Goal: Information Seeking & Learning: Find specific fact

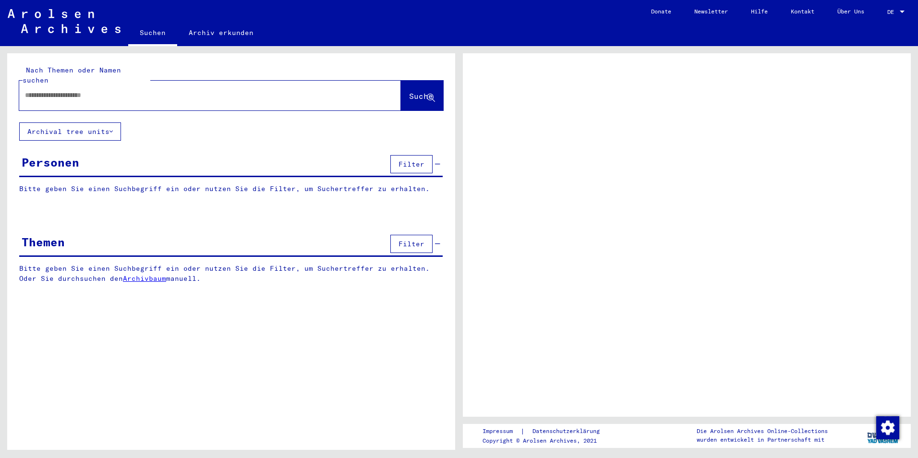
click at [136, 90] on input "text" at bounding box center [201, 95] width 353 height 10
type input "**"
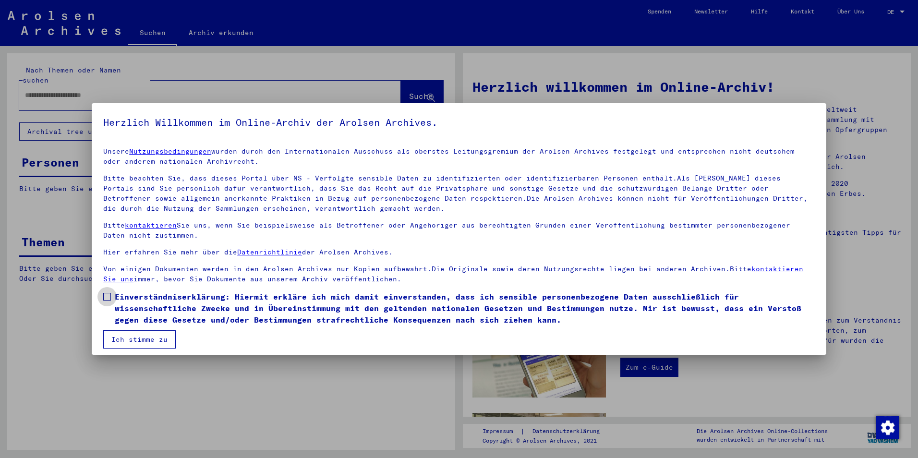
click at [106, 295] on span at bounding box center [107, 297] width 8 height 8
click at [126, 335] on button "Ich stimme zu" at bounding box center [139, 339] width 73 height 18
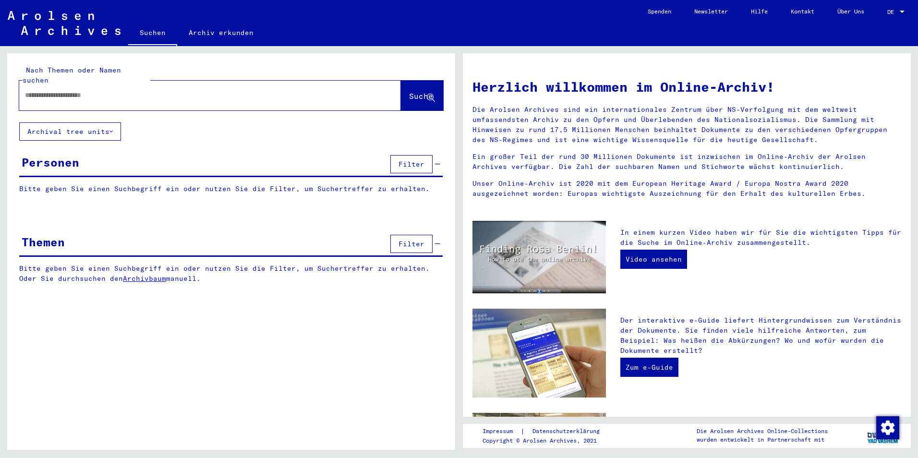
click at [73, 90] on input "text" at bounding box center [198, 95] width 347 height 10
type input "**********"
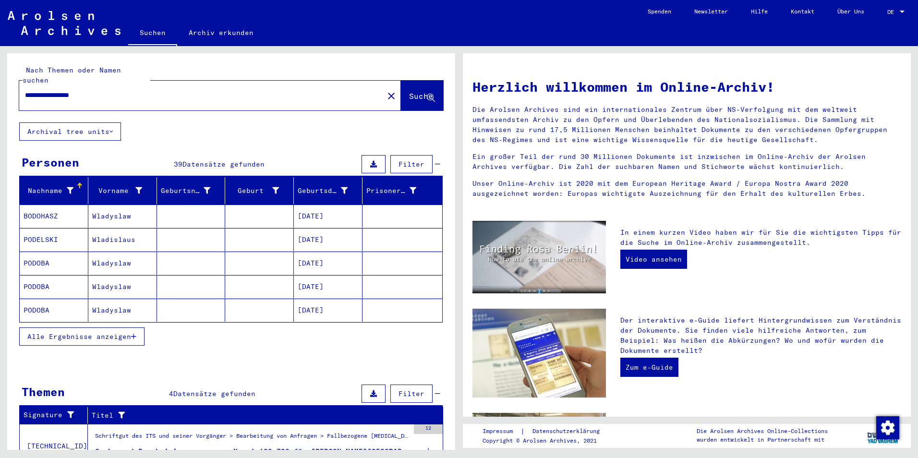
click at [104, 332] on span "Alle Ergebnisse anzeigen" at bounding box center [79, 336] width 104 height 9
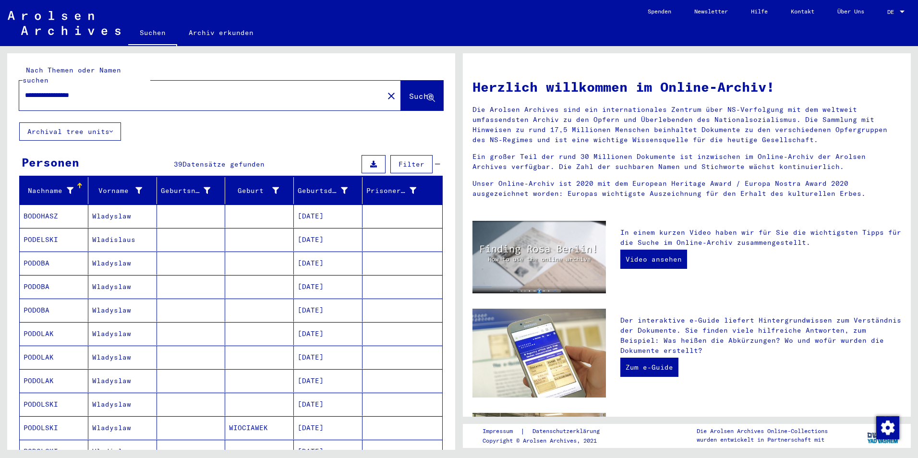
click at [58, 395] on mat-cell "PODOLSKI" at bounding box center [54, 404] width 69 height 23
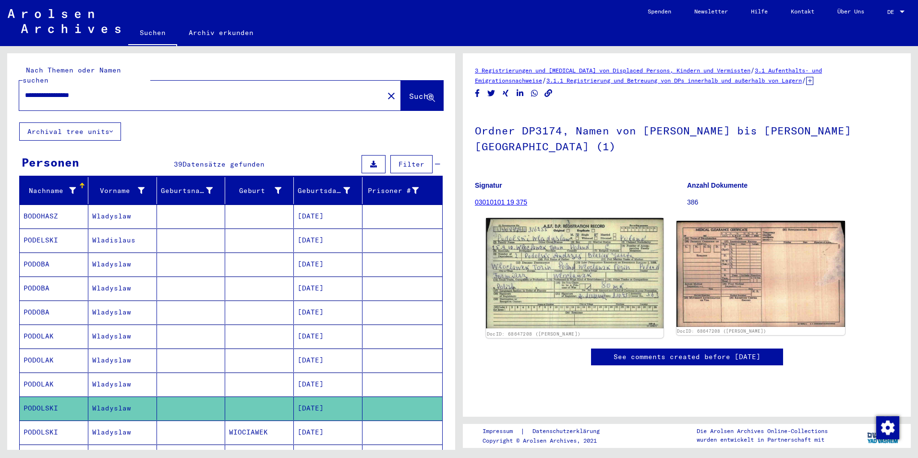
click at [561, 286] on img at bounding box center [574, 273] width 177 height 110
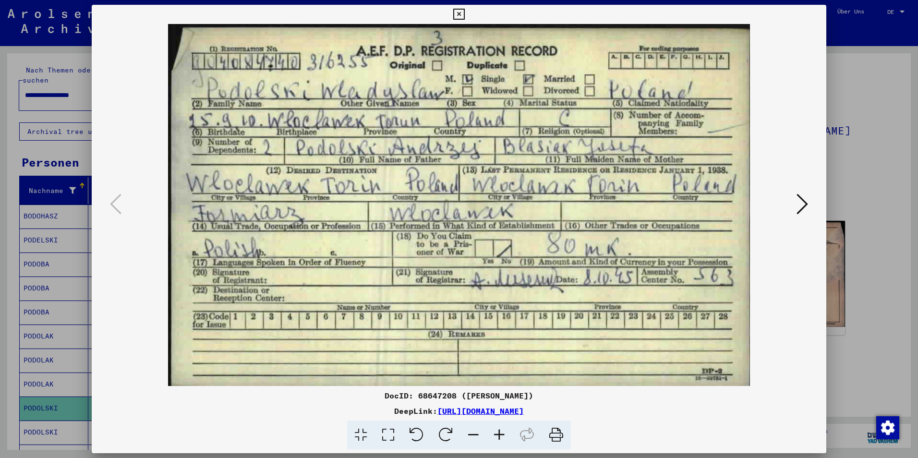
click at [804, 203] on icon at bounding box center [803, 204] width 12 height 23
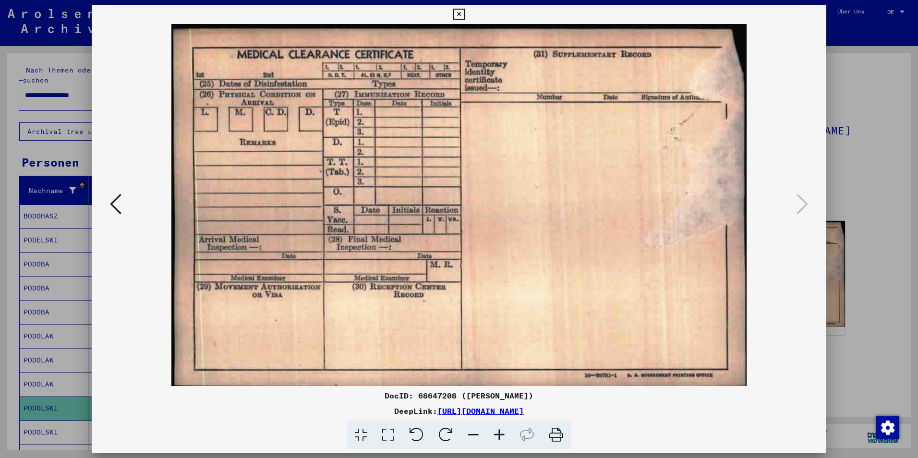
click at [850, 57] on div at bounding box center [459, 229] width 918 height 458
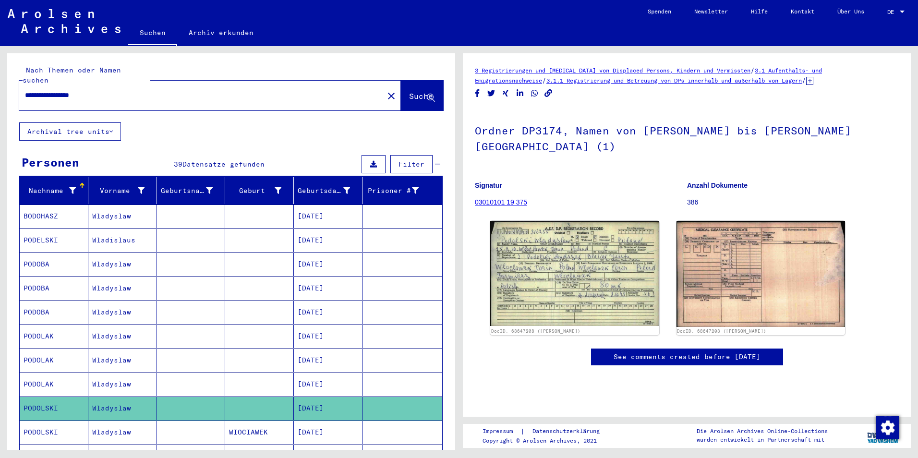
click at [43, 423] on icon at bounding box center [40, 419] width 24 height 38
click at [40, 423] on icon at bounding box center [40, 419] width 24 height 38
click at [50, 423] on icon at bounding box center [40, 419] width 24 height 38
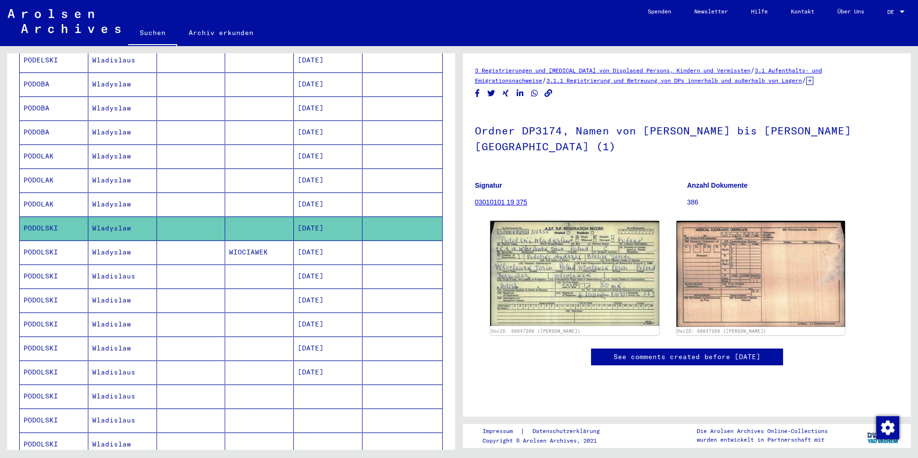
scroll to position [181, 0]
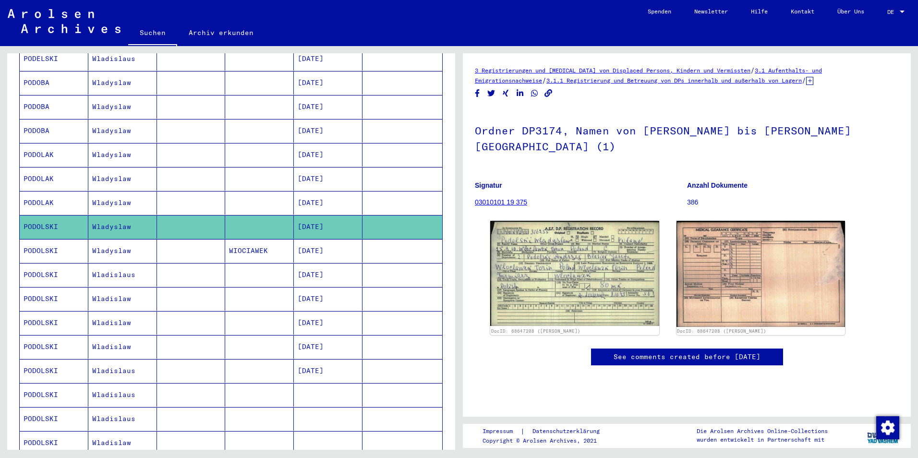
click at [55, 246] on mat-cell "PODOLSKI" at bounding box center [54, 251] width 69 height 24
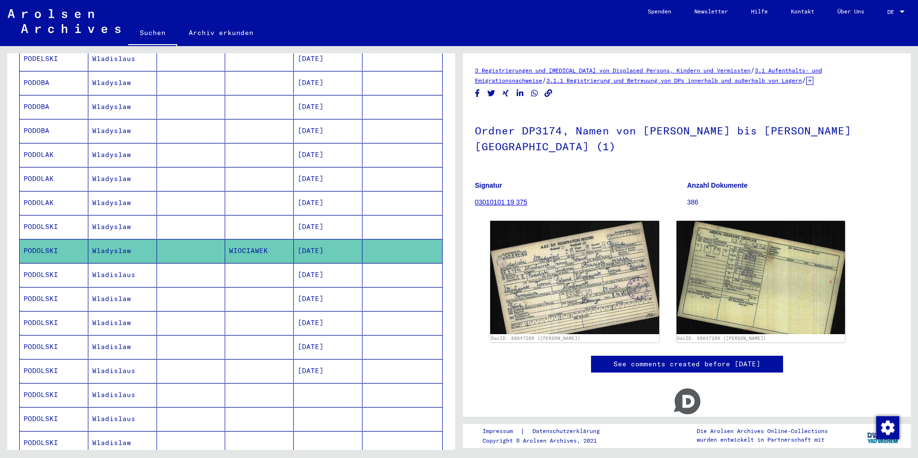
click at [55, 246] on mat-cell "PODOLSKI" at bounding box center [54, 251] width 69 height 24
click at [50, 271] on mat-cell "PODOLSKI" at bounding box center [54, 275] width 69 height 24
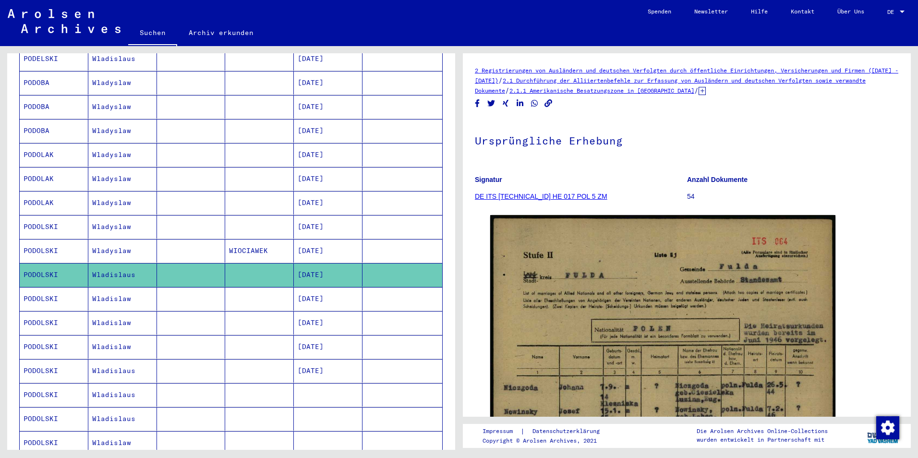
click at [39, 359] on mat-cell "PODOLSKI" at bounding box center [54, 371] width 69 height 24
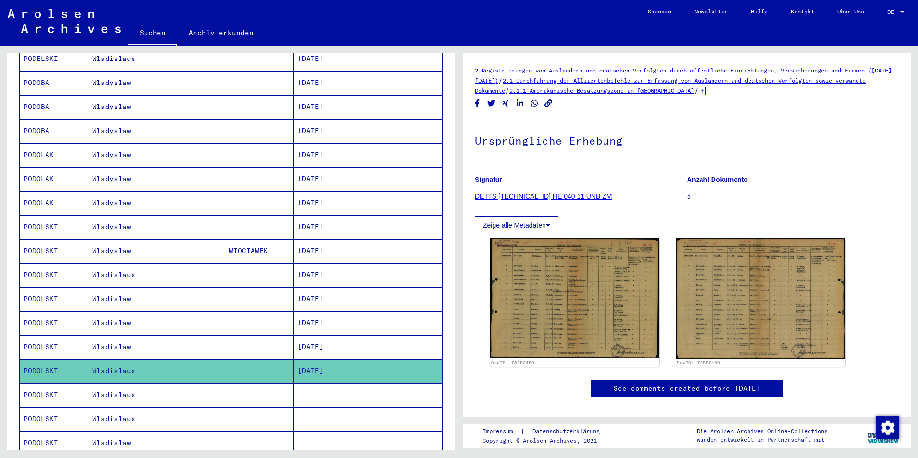
click at [40, 383] on mat-cell "PODOLSKI" at bounding box center [54, 395] width 69 height 24
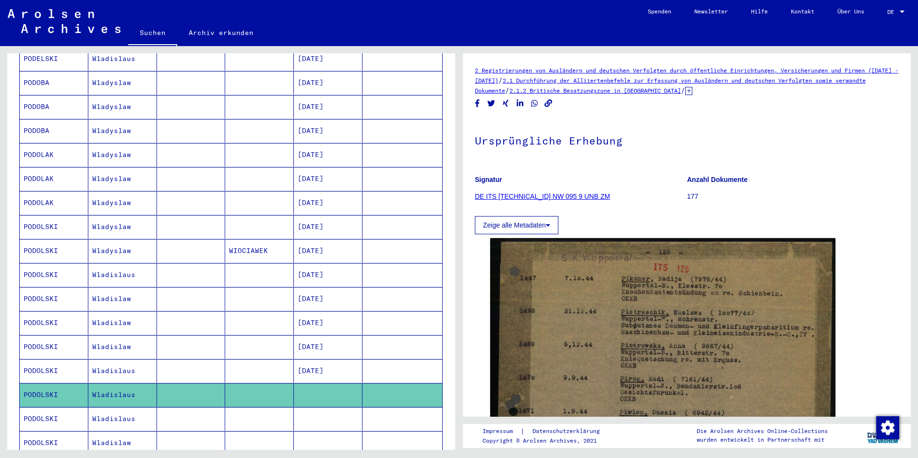
click at [46, 404] on icon at bounding box center [40, 419] width 24 height 38
click at [152, 34] on link "Suchen" at bounding box center [152, 33] width 49 height 25
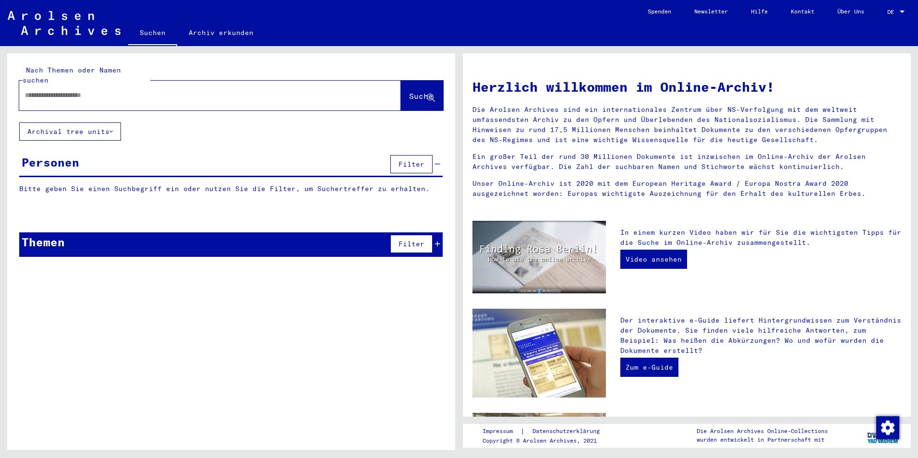
click at [145, 90] on input "text" at bounding box center [198, 95] width 347 height 10
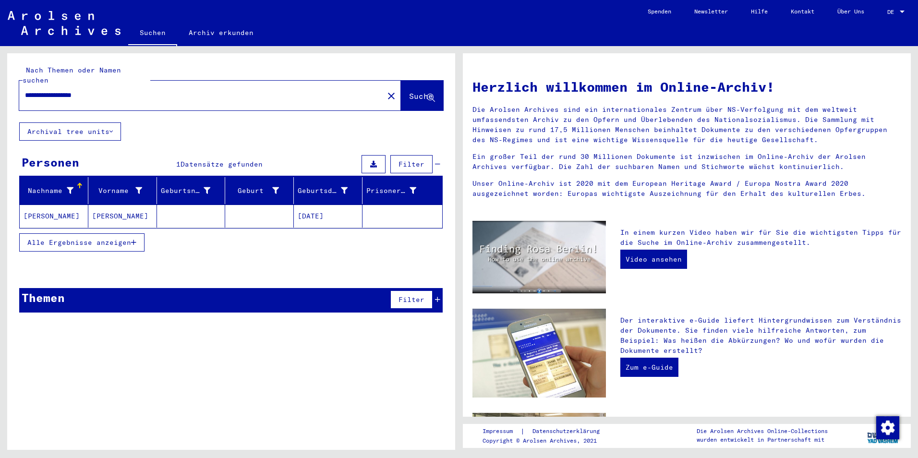
click at [76, 205] on mat-cell "[PERSON_NAME]" at bounding box center [54, 216] width 69 height 23
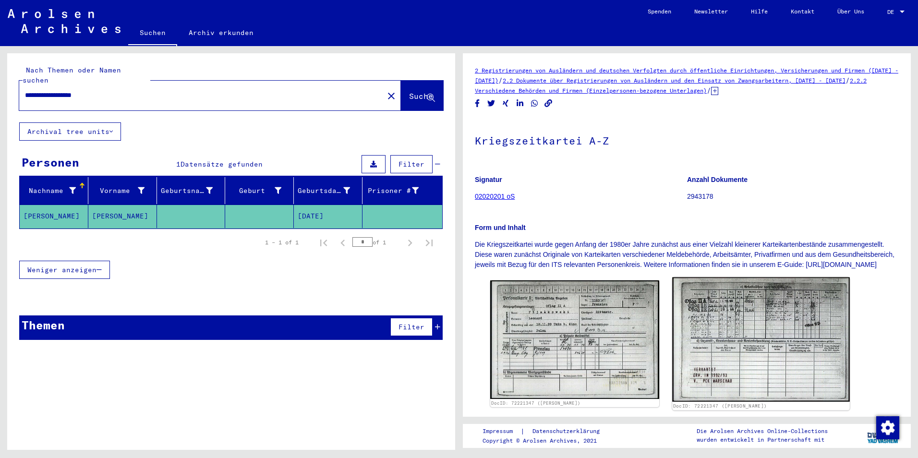
click at [800, 341] on img at bounding box center [760, 340] width 177 height 124
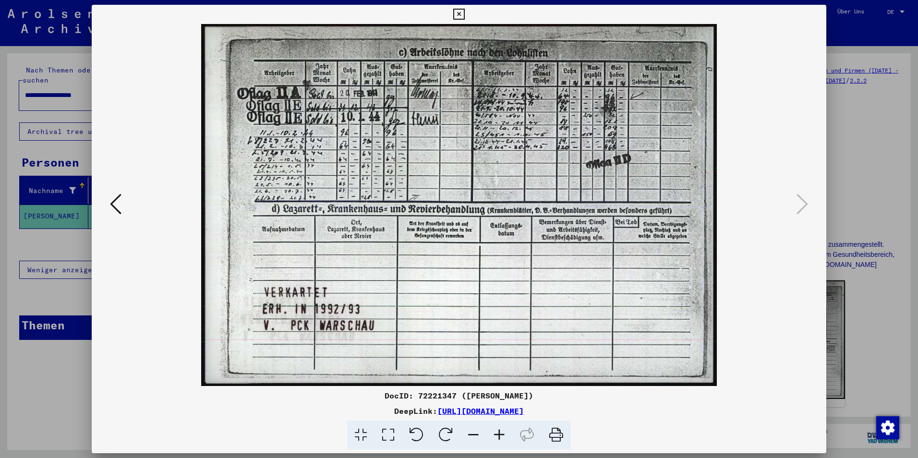
click at [882, 65] on div at bounding box center [459, 229] width 918 height 458
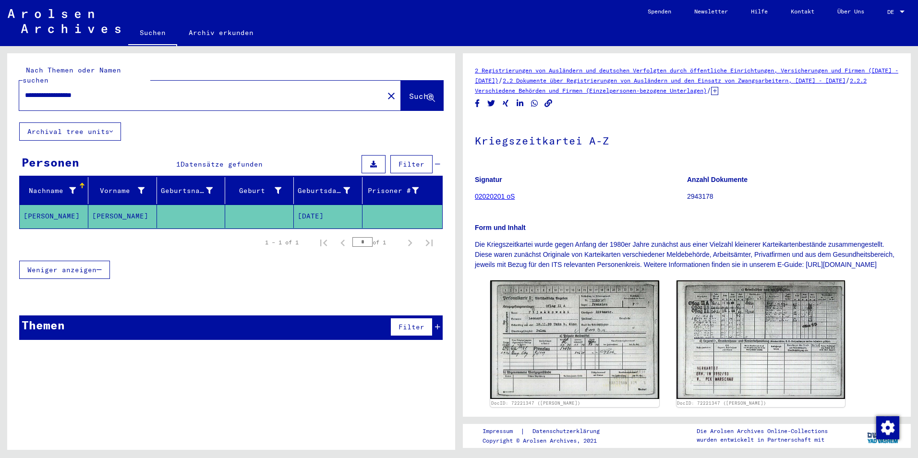
click at [148, 90] on input "**********" at bounding box center [201, 95] width 353 height 10
type input "*"
type input "**********"
click at [412, 81] on button "Suche" at bounding box center [422, 96] width 42 height 30
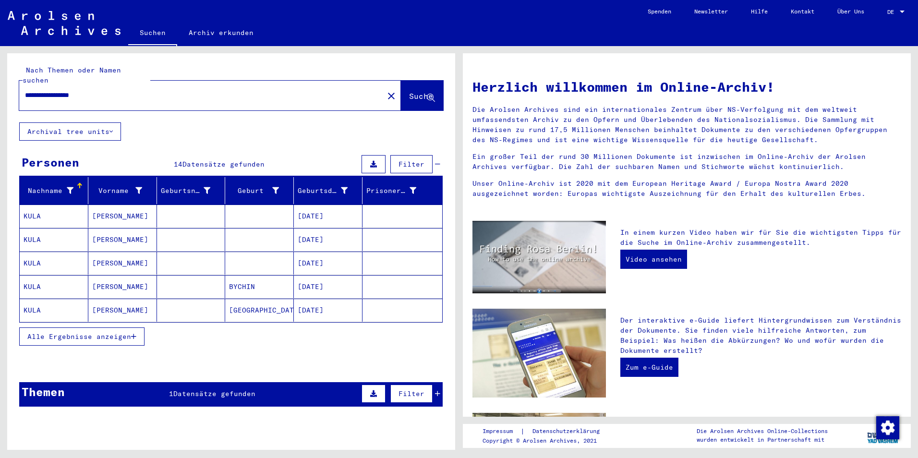
click at [107, 332] on span "Alle Ergebnisse anzeigen" at bounding box center [79, 336] width 104 height 9
